Goal: Find specific page/section: Find specific page/section

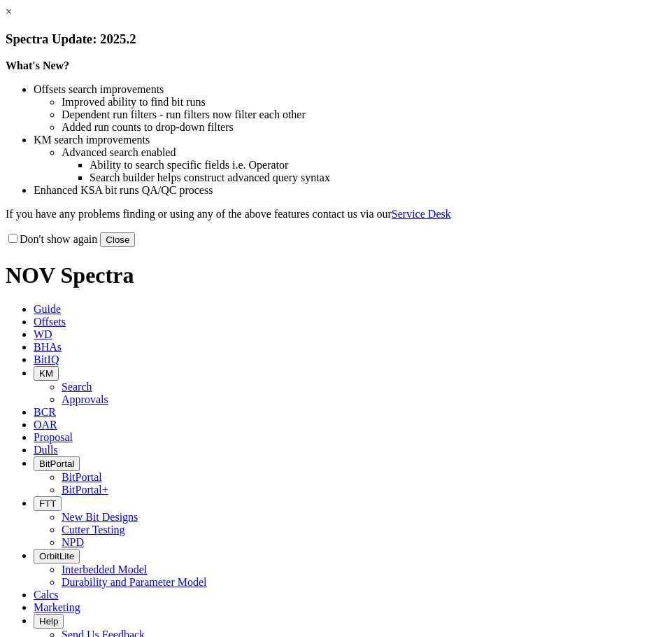
click at [135, 247] on button "Close" at bounding box center [117, 239] width 35 height 15
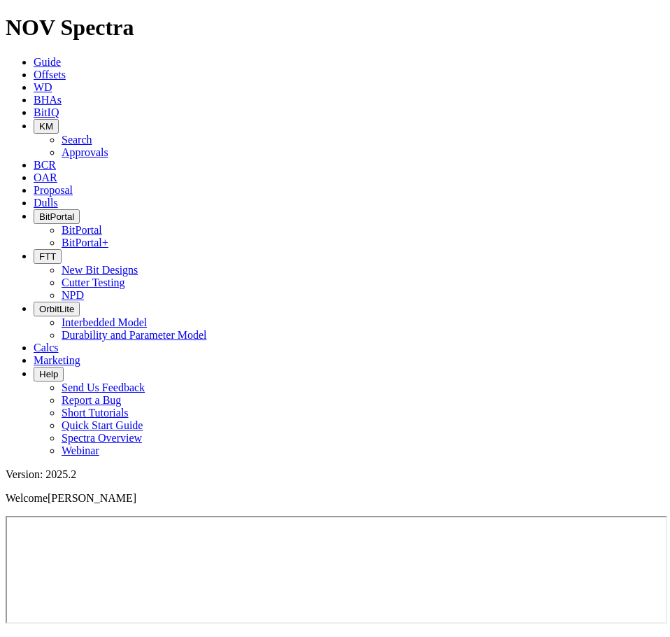
click at [53, 121] on span "KM" at bounding box center [46, 126] width 14 height 10
click at [108, 146] on link "Approvals" at bounding box center [85, 152] width 47 height 12
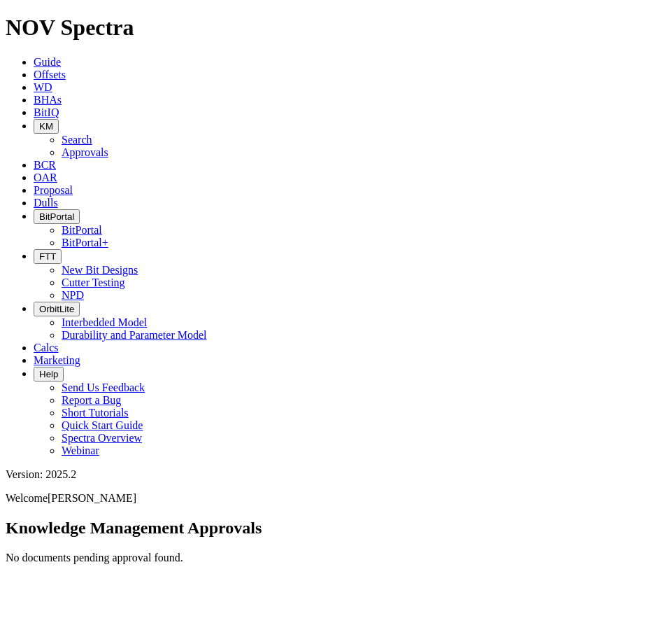
click at [74, 211] on span "BitPortal" at bounding box center [56, 216] width 35 height 10
click at [108, 236] on link "BitPortal+" at bounding box center [85, 242] width 47 height 12
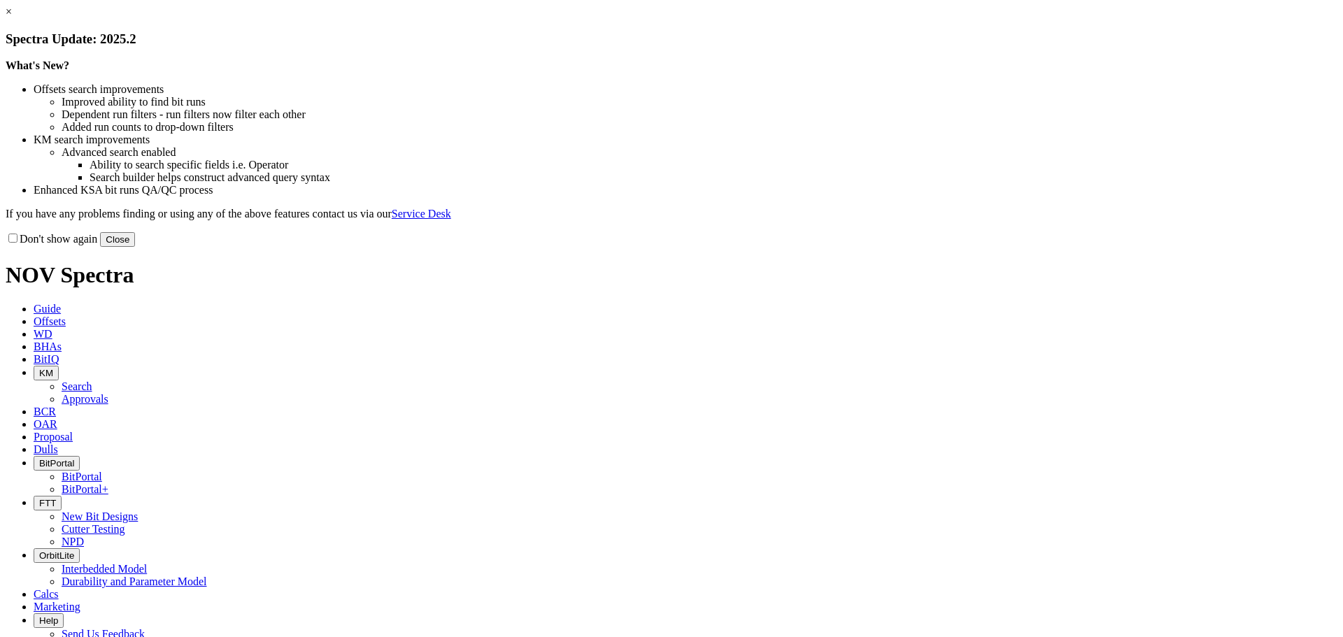
select select "Other"
click at [12, 17] on link "×" at bounding box center [9, 12] width 6 height 12
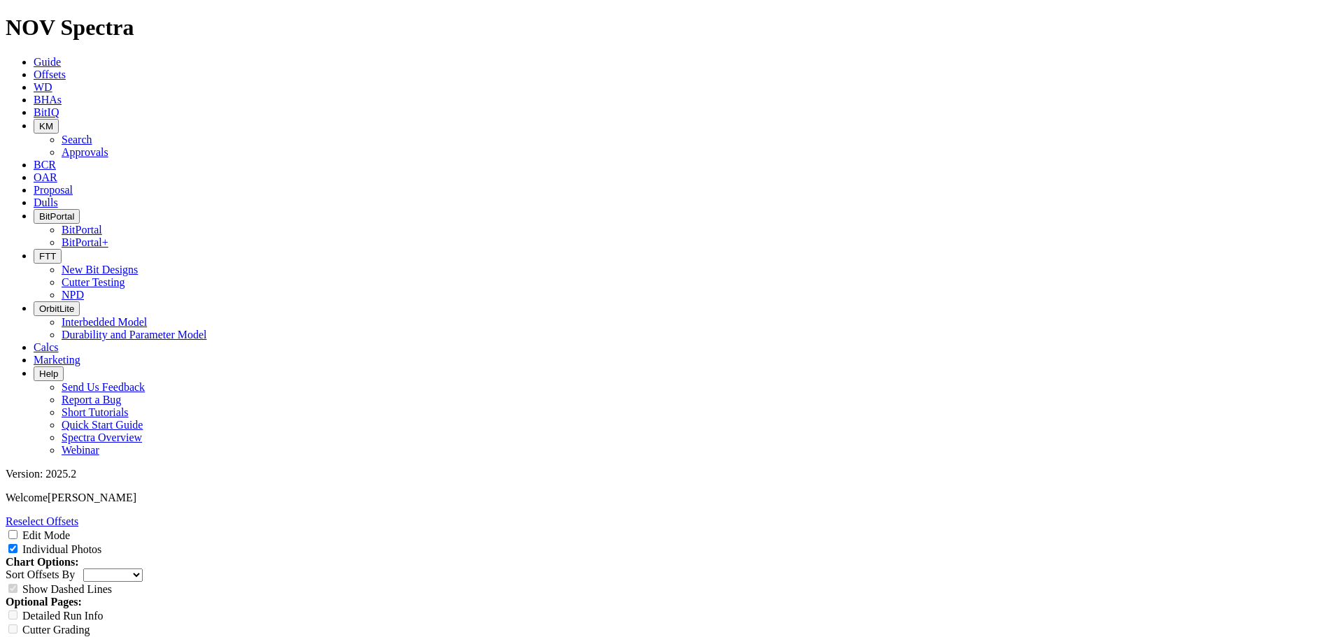
scroll to position [280, 0]
